Goal: Information Seeking & Learning: Understand process/instructions

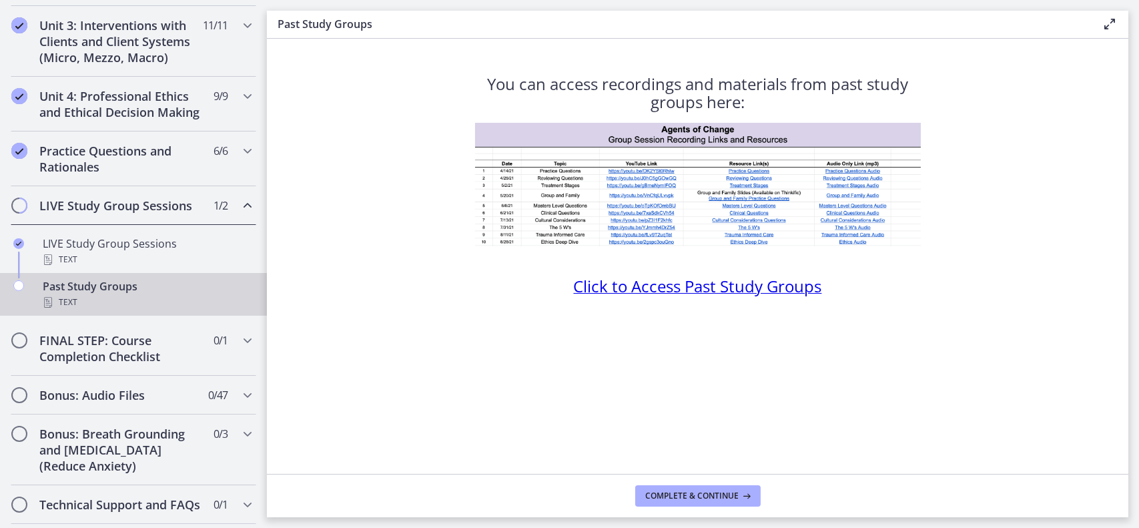
scroll to position [488, 0]
click at [99, 364] on h2 "FINAL STEP: Course Completion Checklist" at bounding box center [120, 348] width 163 height 32
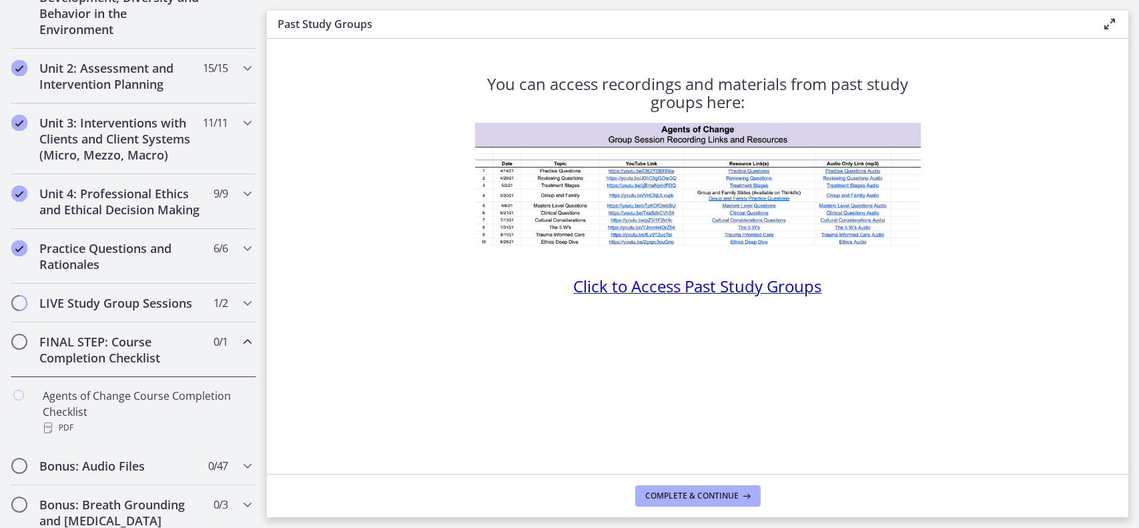
scroll to position [388, 0]
drag, startPoint x: 1137, startPoint y: 274, endPoint x: 1138, endPoint y: 304, distance: 29.4
click at [1138, 304] on main "Past Study Groups Enable fullscreen You can access recordings and materials fro…" at bounding box center [703, 264] width 872 height 528
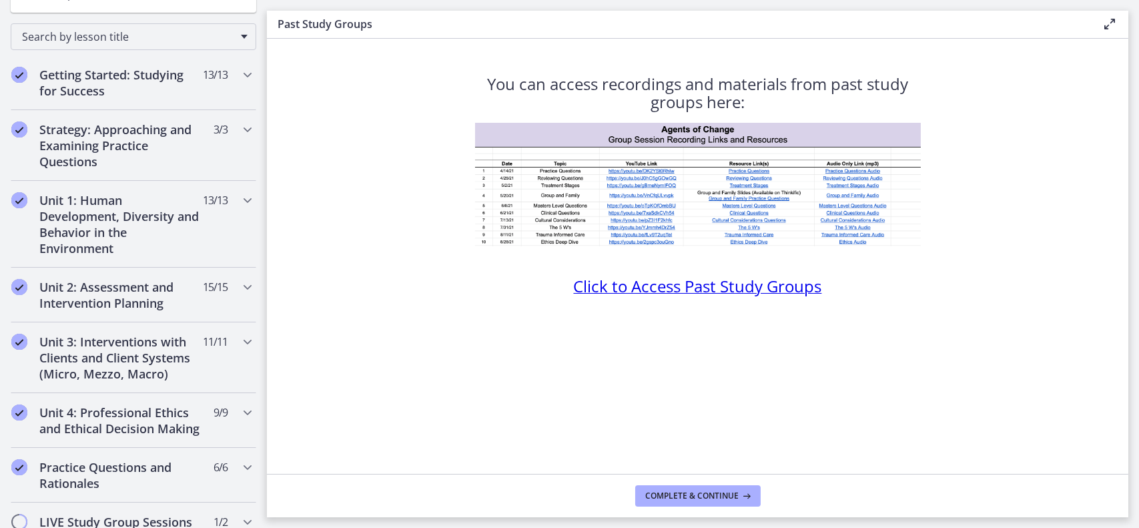
scroll to position [203, 0]
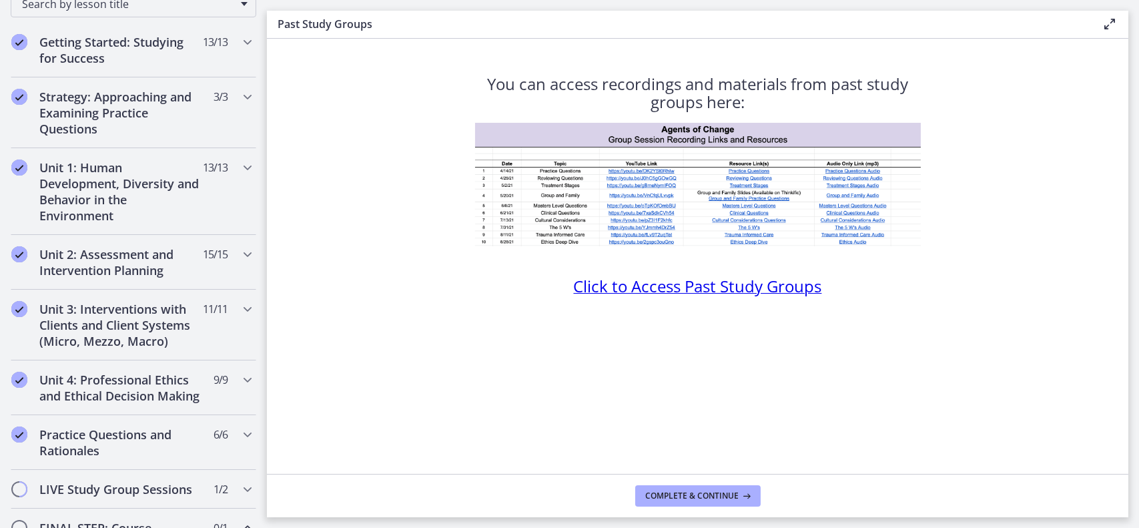
drag, startPoint x: 1134, startPoint y: 167, endPoint x: 1138, endPoint y: 260, distance: 92.8
click at [1138, 260] on main "Past Study Groups Enable fullscreen You can access recordings and materials fro…" at bounding box center [703, 264] width 872 height 528
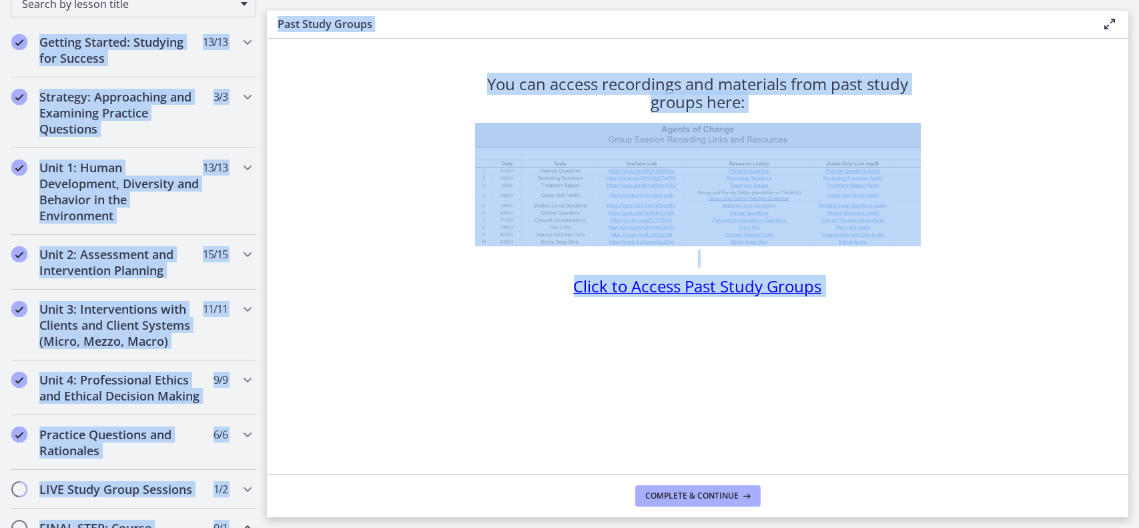
drag, startPoint x: 373, startPoint y: 503, endPoint x: 370, endPoint y: 559, distance: 56.1
click at [370, 527] on html "Skip to main content Go to Dashboard Go to Dashboard Go to Dashboard Agents of …" at bounding box center [569, 264] width 1139 height 528
click at [1061, 340] on section "You can access recordings and materials from past study groups here: Click to A…" at bounding box center [697, 256] width 861 height 435
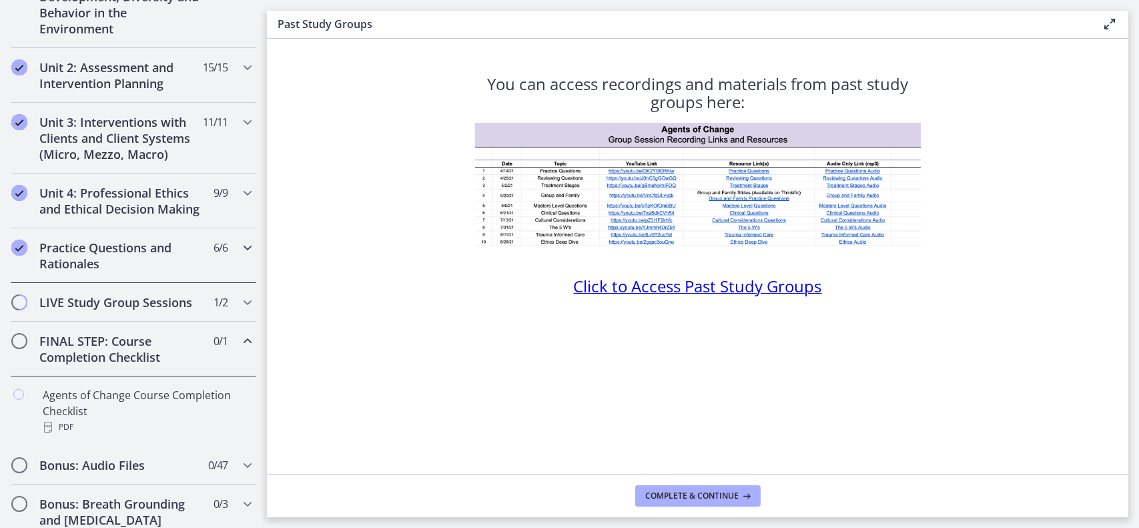
scroll to position [392, 0]
click at [350, 373] on section "You can access recordings and materials from past study groups here: Click to A…" at bounding box center [697, 256] width 861 height 435
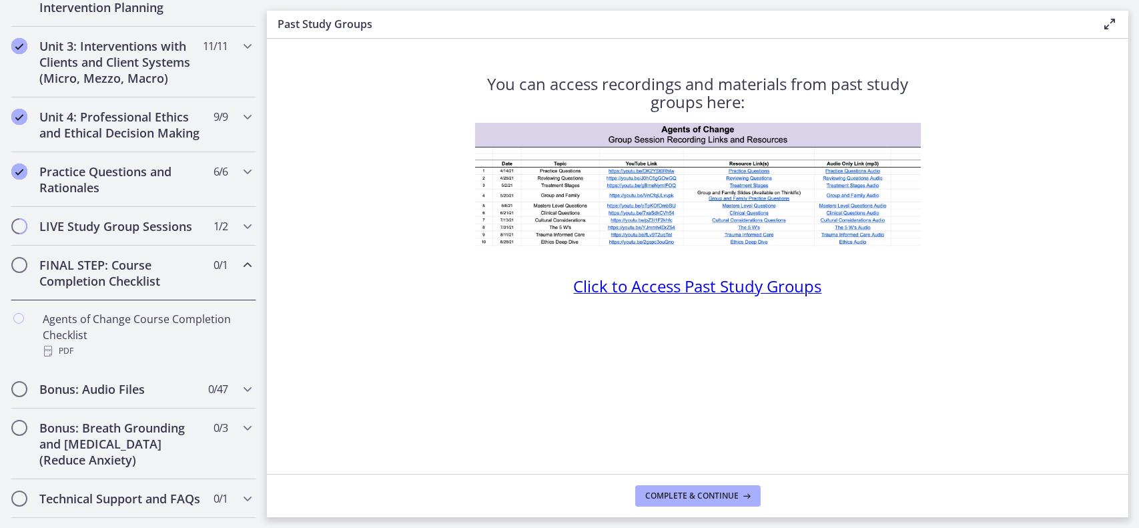
scroll to position [469, 0]
drag, startPoint x: 1133, startPoint y: 166, endPoint x: 1129, endPoint y: 201, distance: 35.6
click at [1129, 201] on main "Past Study Groups Enable fullscreen You can access recordings and materials fro…" at bounding box center [703, 264] width 872 height 528
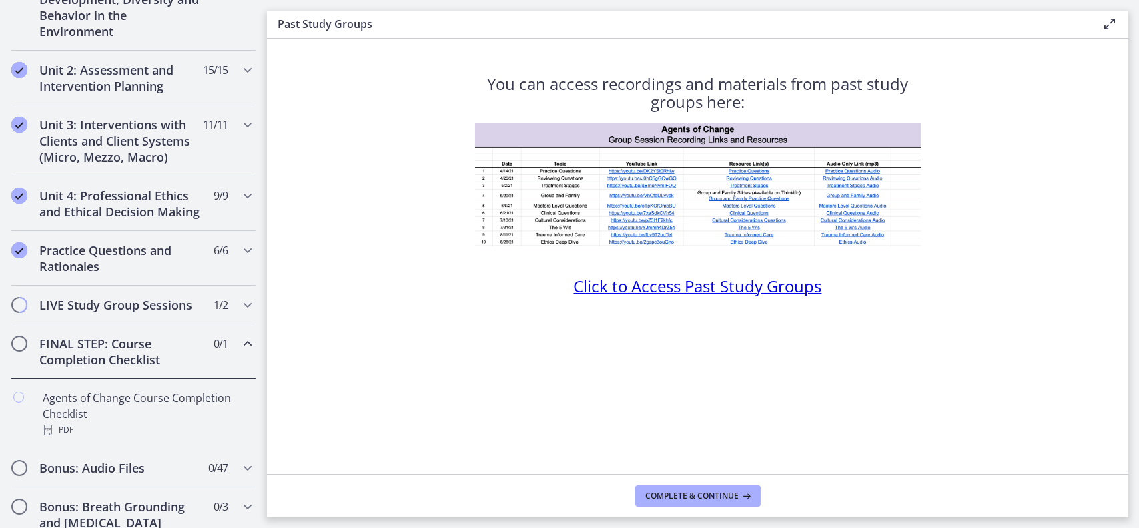
scroll to position [390, 0]
click at [87, 270] on h2 "Practice Questions and Rationales" at bounding box center [120, 256] width 163 height 32
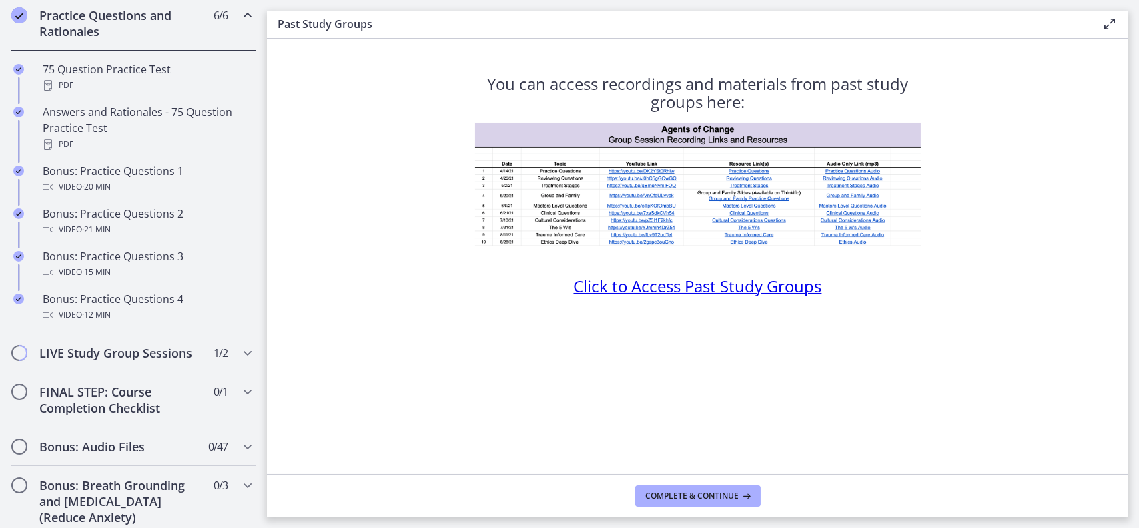
scroll to position [627, 0]
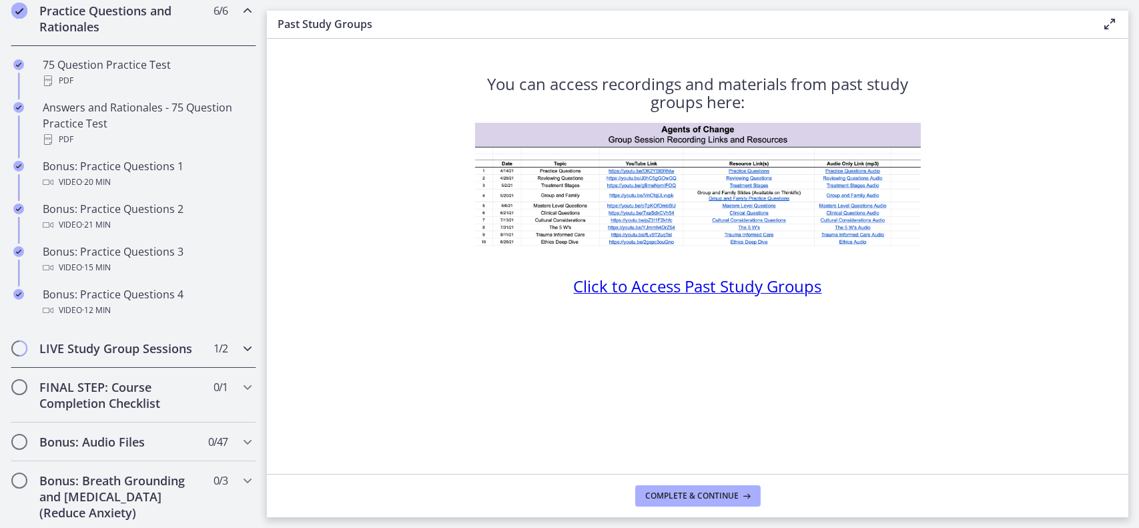
click at [113, 356] on h2 "LIVE Study Group Sessions" at bounding box center [120, 348] width 163 height 16
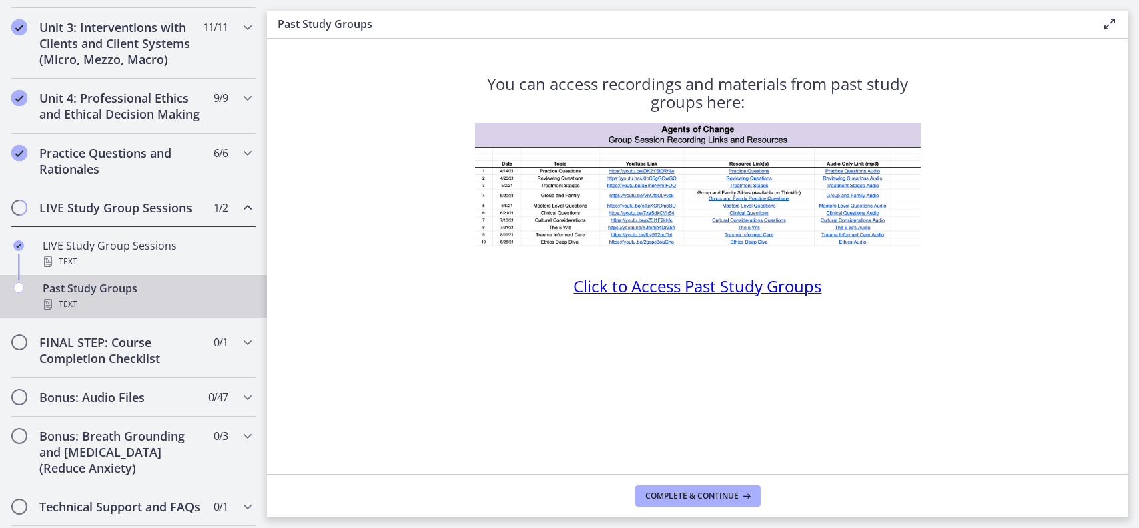
scroll to position [85, 0]
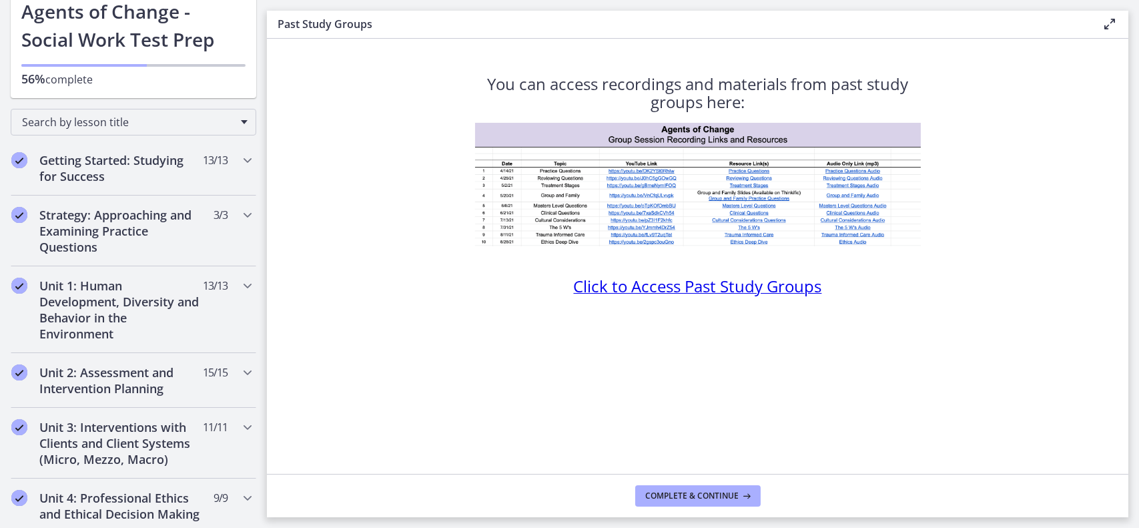
drag, startPoint x: 1129, startPoint y: 134, endPoint x: 1128, endPoint y: 109, distance: 25.4
click at [1128, 109] on main "Past Study Groups Enable fullscreen You can access recordings and materials fro…" at bounding box center [703, 264] width 872 height 528
click at [1137, 129] on main "Past Study Groups Enable fullscreen You can access recordings and materials fro…" at bounding box center [703, 264] width 872 height 528
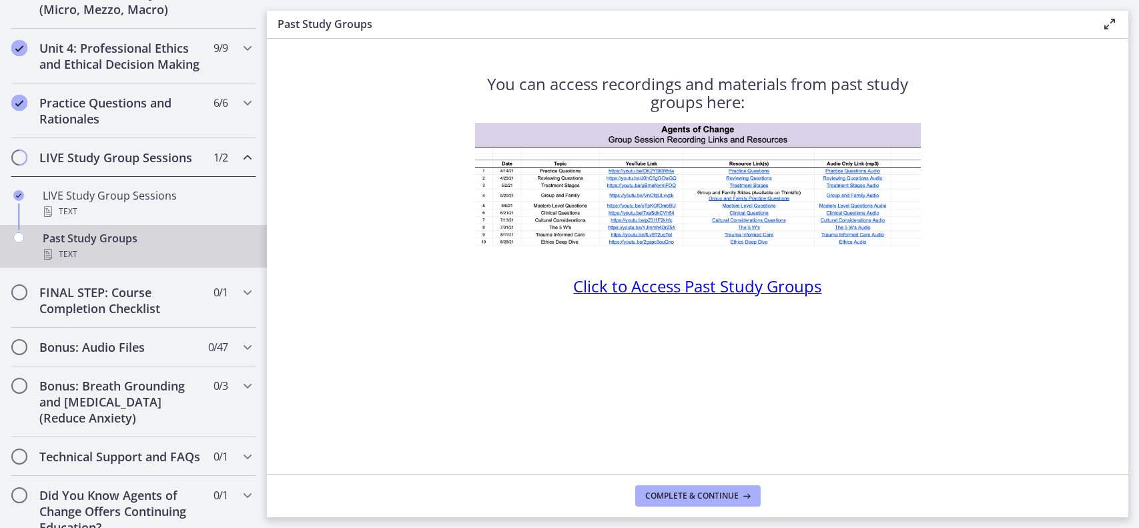
scroll to position [584, 0]
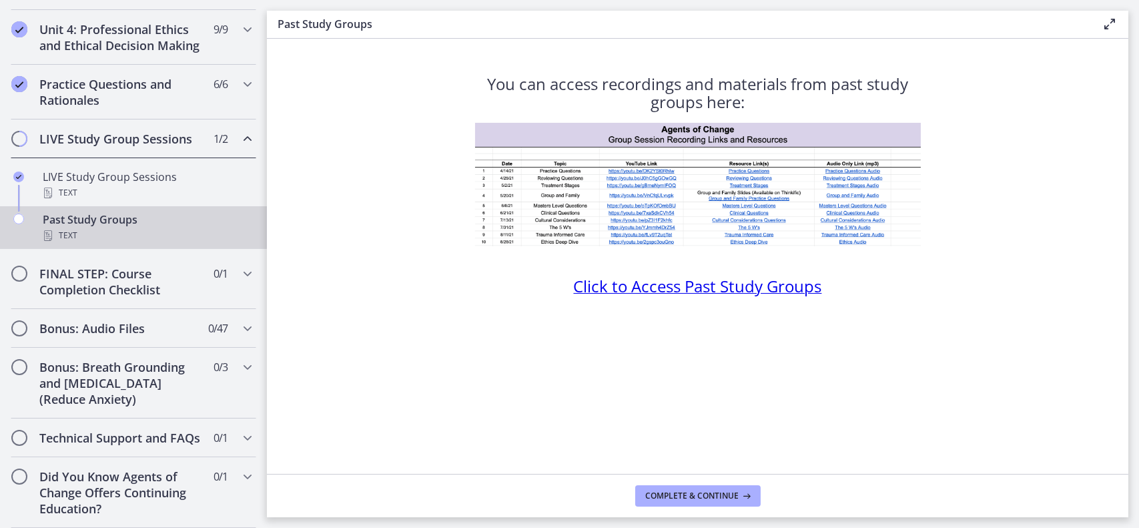
drag, startPoint x: 1134, startPoint y: 165, endPoint x: 1138, endPoint y: 260, distance: 94.8
click at [1138, 260] on main "Past Study Groups Enable fullscreen You can access recordings and materials fro…" at bounding box center [703, 264] width 872 height 528
drag, startPoint x: 1134, startPoint y: 149, endPoint x: 1138, endPoint y: 345, distance: 195.5
click at [1138, 345] on main "Past Study Groups Enable fullscreen You can access recordings and materials fro…" at bounding box center [703, 264] width 872 height 528
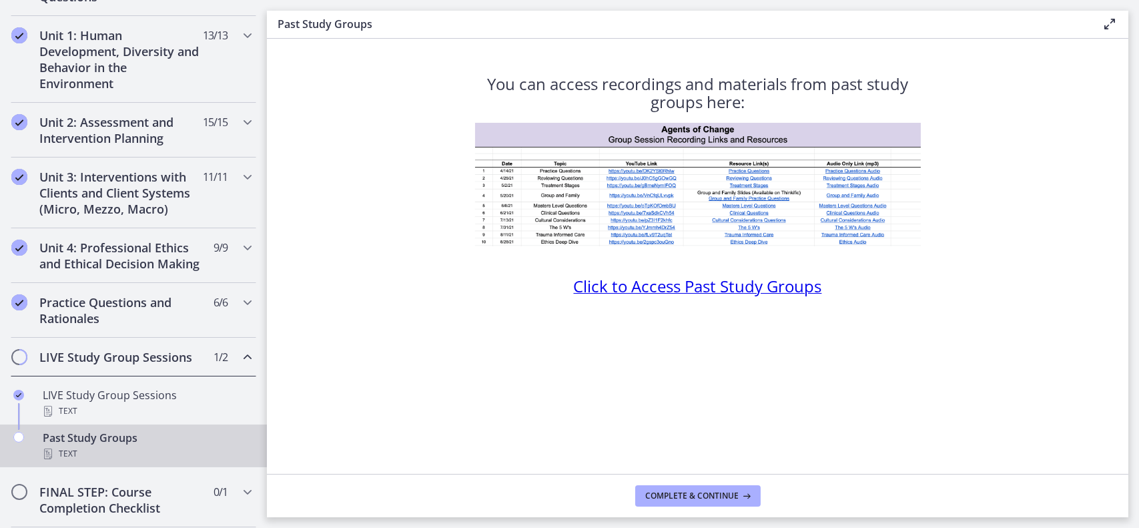
scroll to position [337, 0]
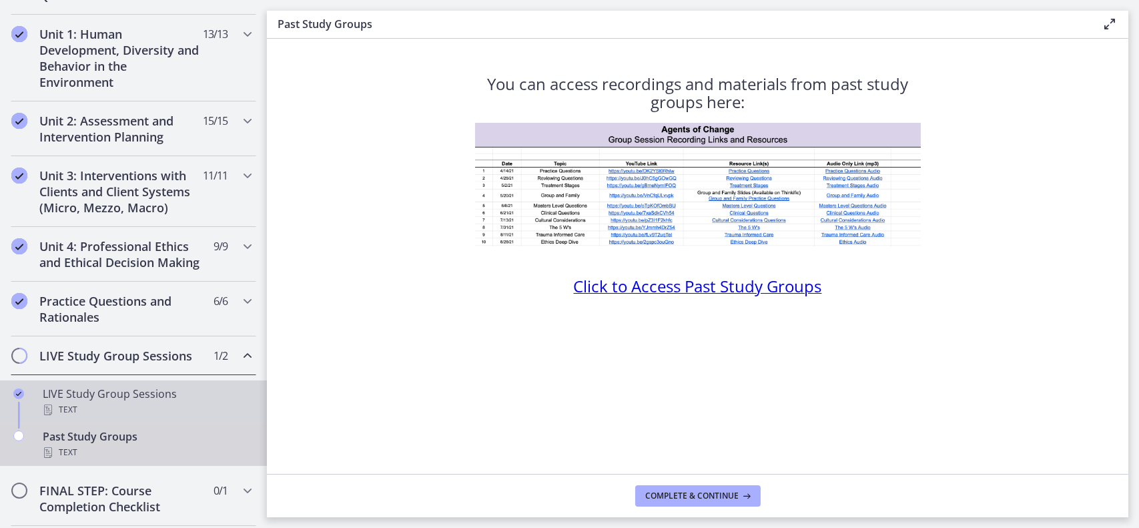
click at [181, 418] on div "Text" at bounding box center [147, 410] width 208 height 16
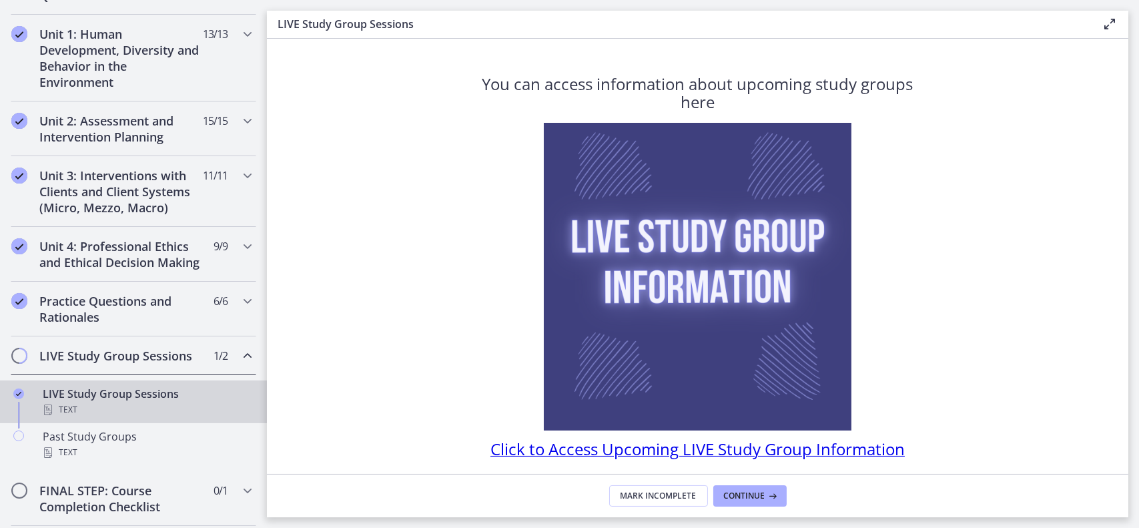
click at [24, 363] on span "Chapters" at bounding box center [19, 356] width 16 height 16
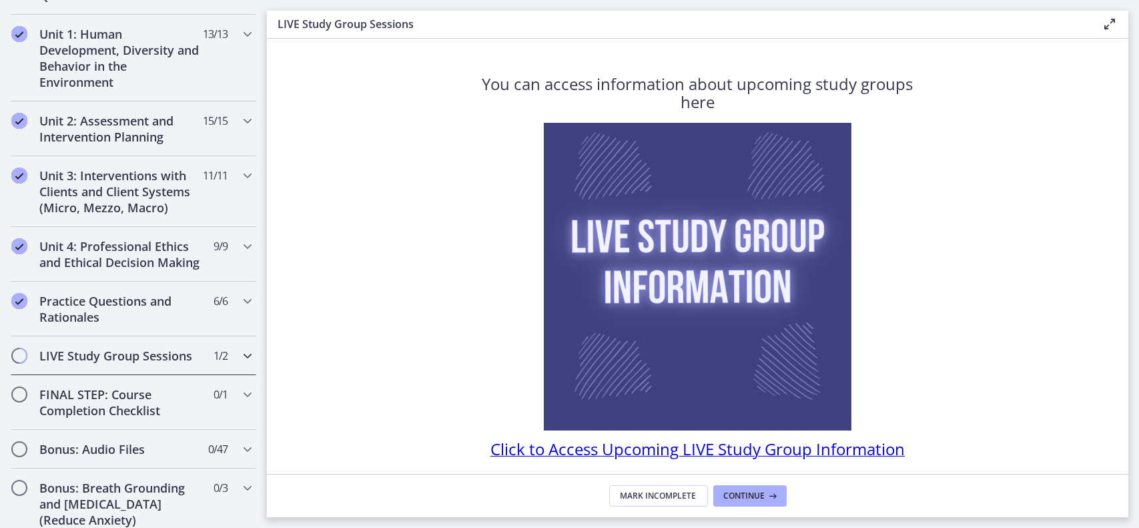
click at [21, 362] on span "Chapters" at bounding box center [19, 355] width 13 height 13
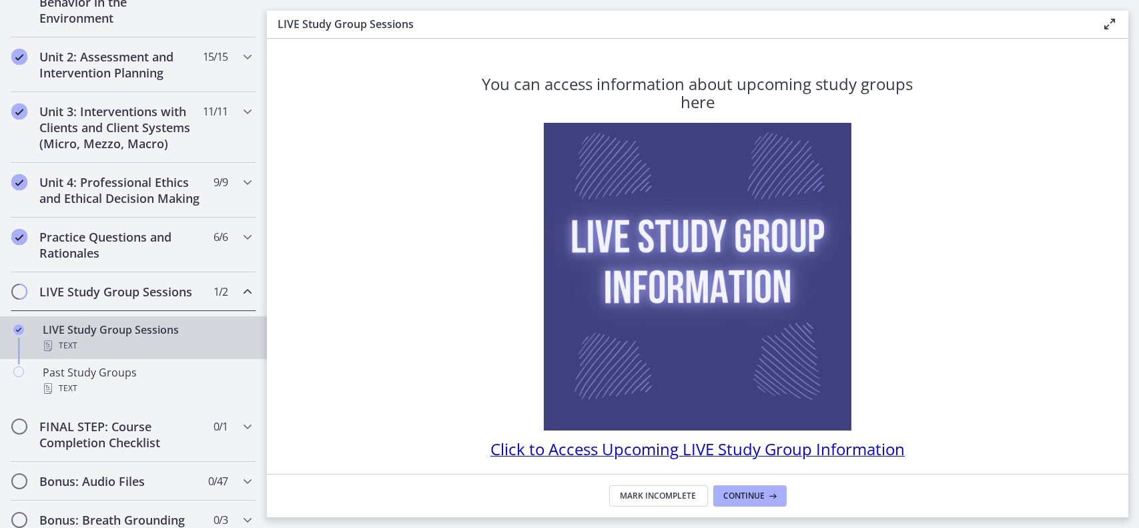
scroll to position [402, 0]
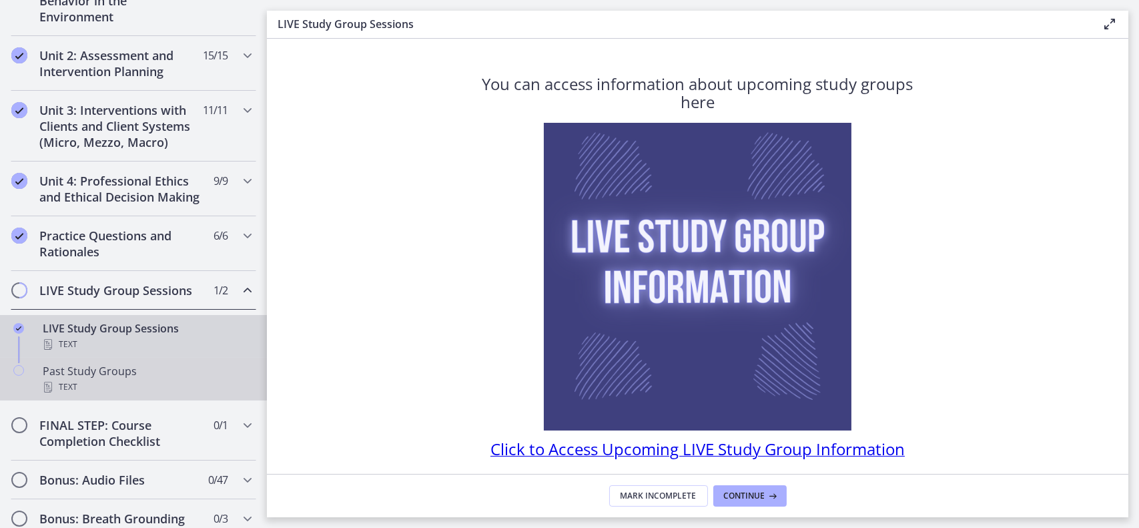
click at [109, 395] on div "Text" at bounding box center [147, 387] width 208 height 16
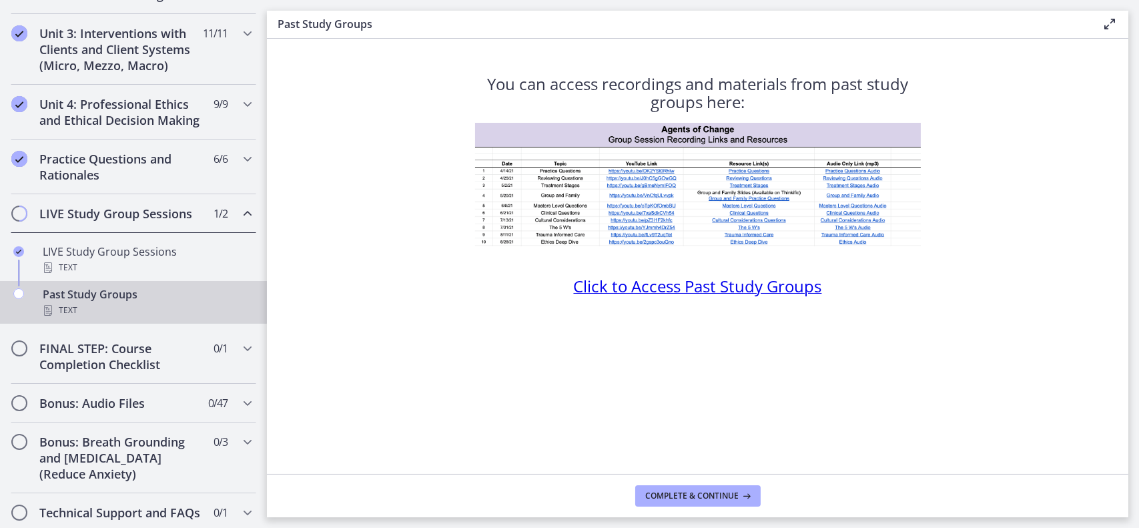
scroll to position [516, 0]
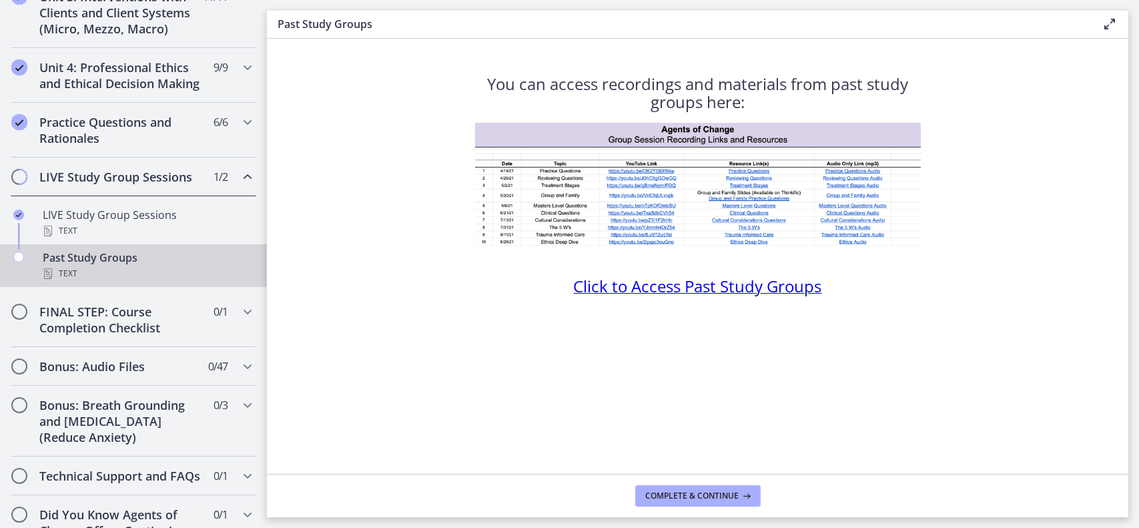
click at [851, 380] on div "You can access recordings and materials from past study groups here: Click to A…" at bounding box center [697, 269] width 467 height 408
click at [687, 496] on span "Complete & continue" at bounding box center [692, 495] width 93 height 11
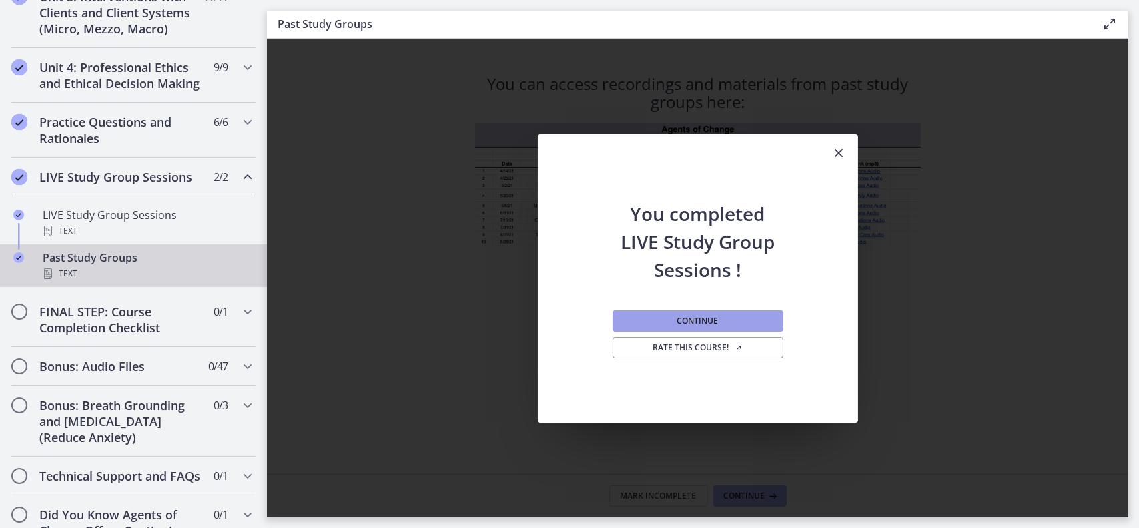
click at [726, 314] on button "Continue" at bounding box center [697, 320] width 171 height 21
